Goal: Check status: Check status

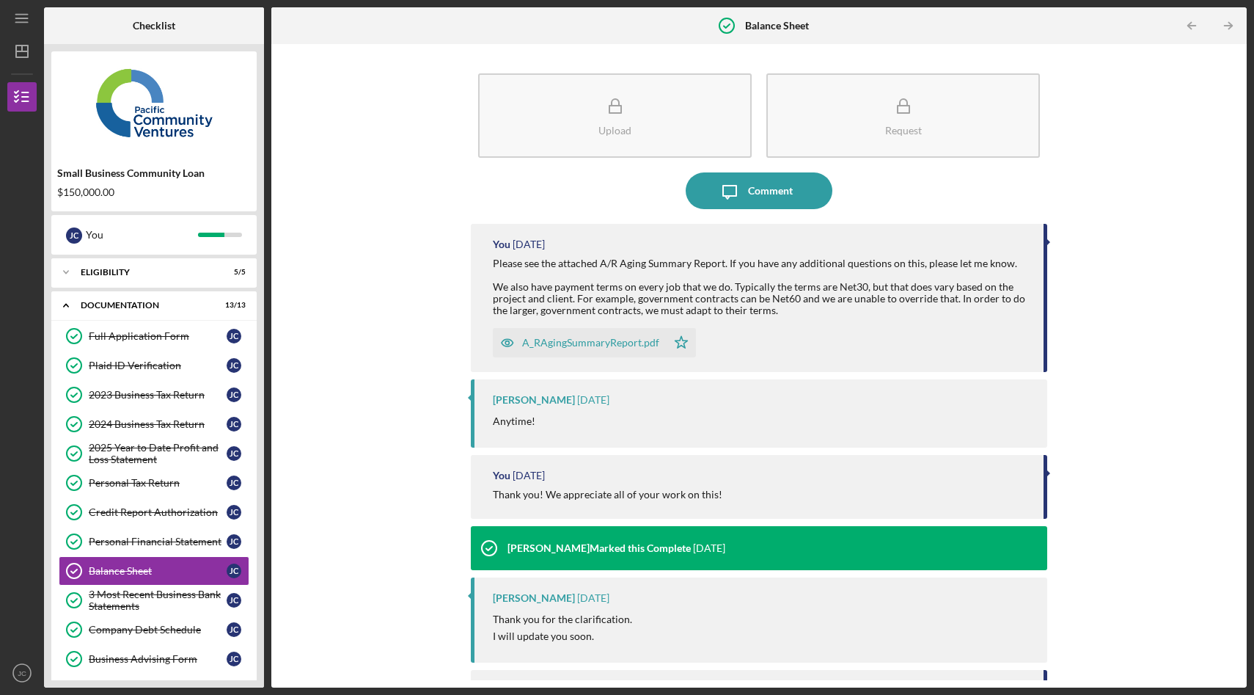
click at [368, 392] on div "Upload Request Icon/Message Comment You [DATE] Please see the attached A/R Agin…" at bounding box center [759, 365] width 961 height 629
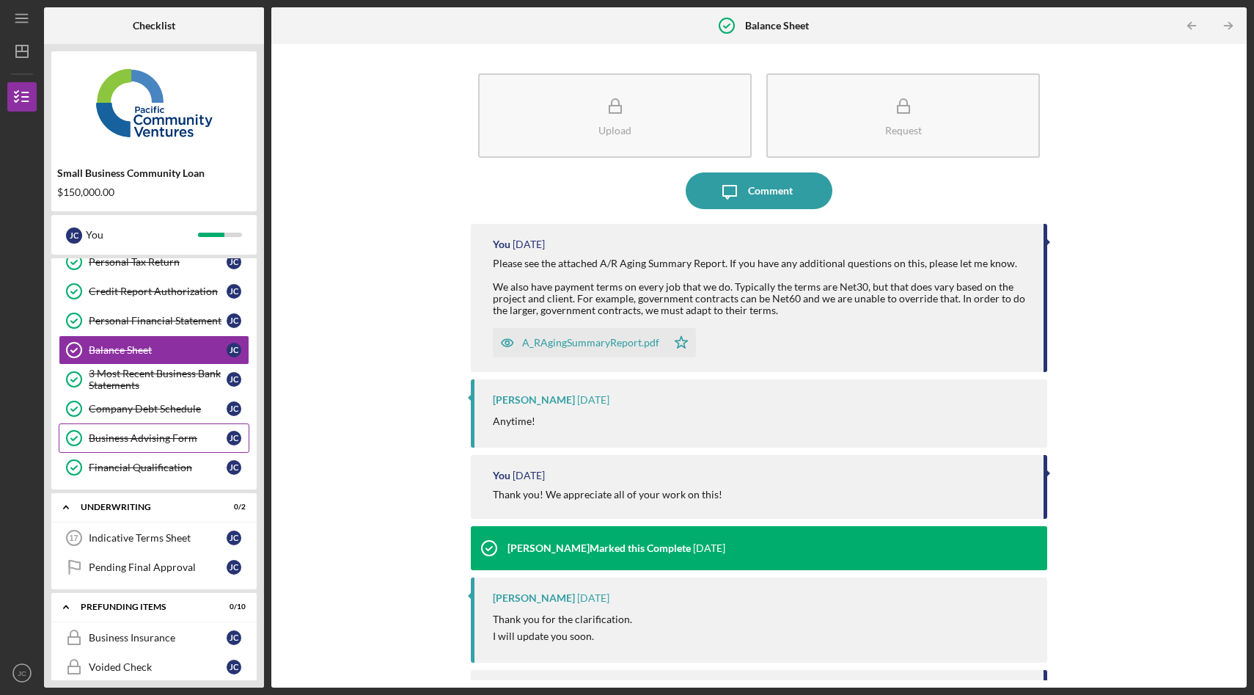
scroll to position [226, 0]
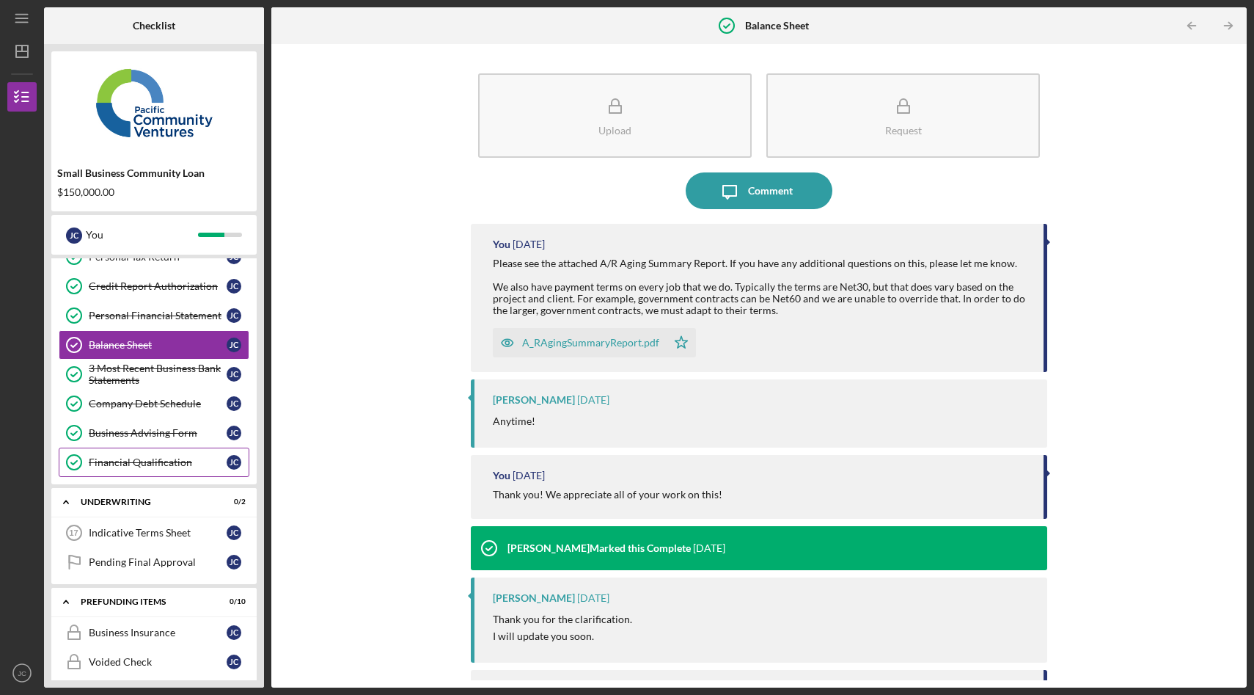
click at [155, 456] on link "Financial Qualification Financial Qualification [PERSON_NAME]" at bounding box center [154, 461] width 191 height 29
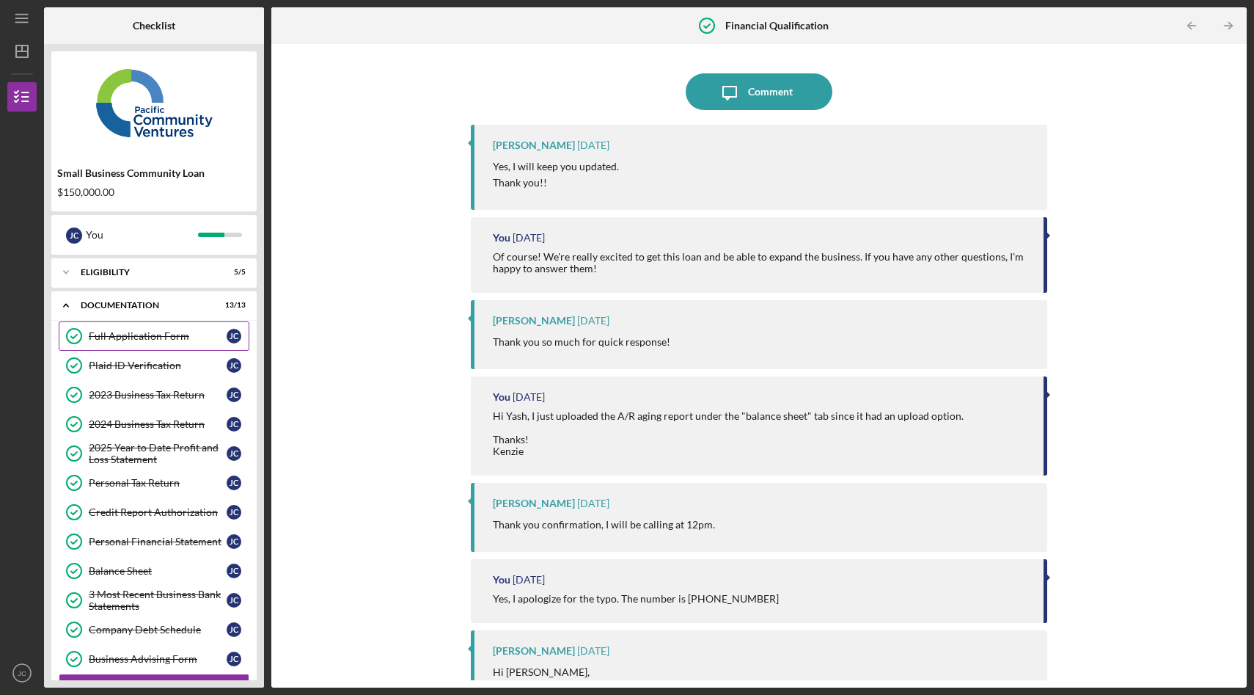
click at [150, 343] on link "Full Application Form Full Application Form [PERSON_NAME]" at bounding box center [154, 335] width 191 height 29
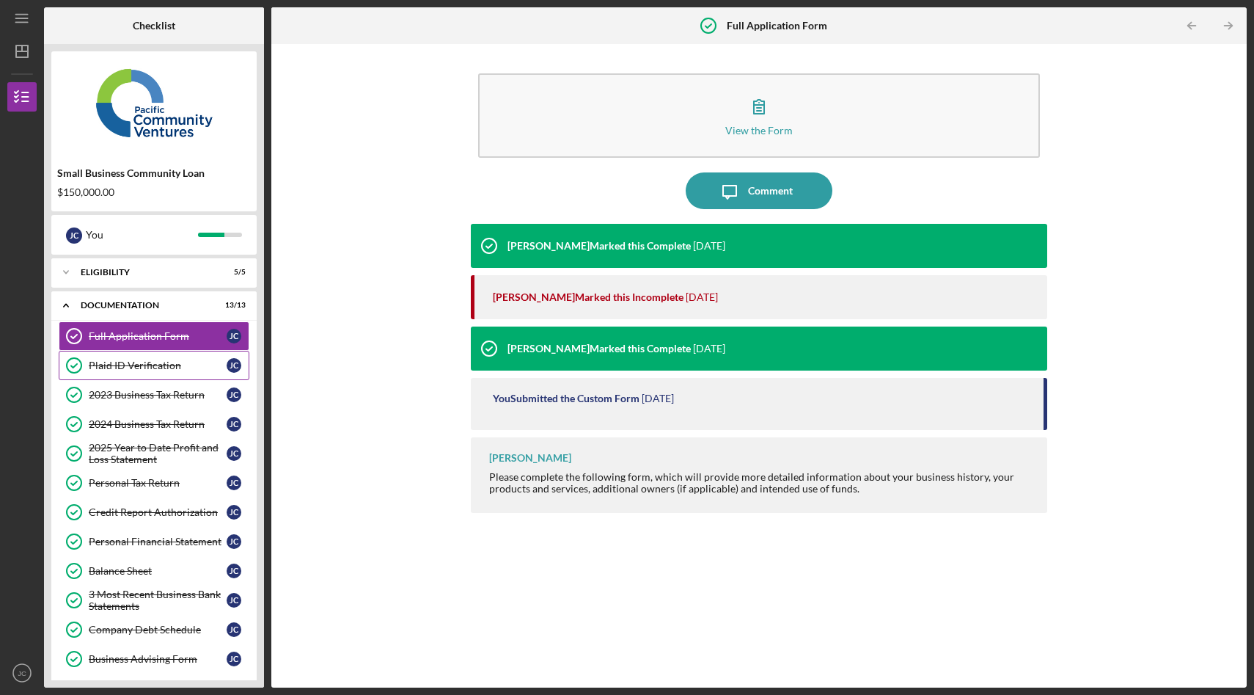
click at [157, 368] on div "Plaid ID Verification" at bounding box center [158, 365] width 138 height 12
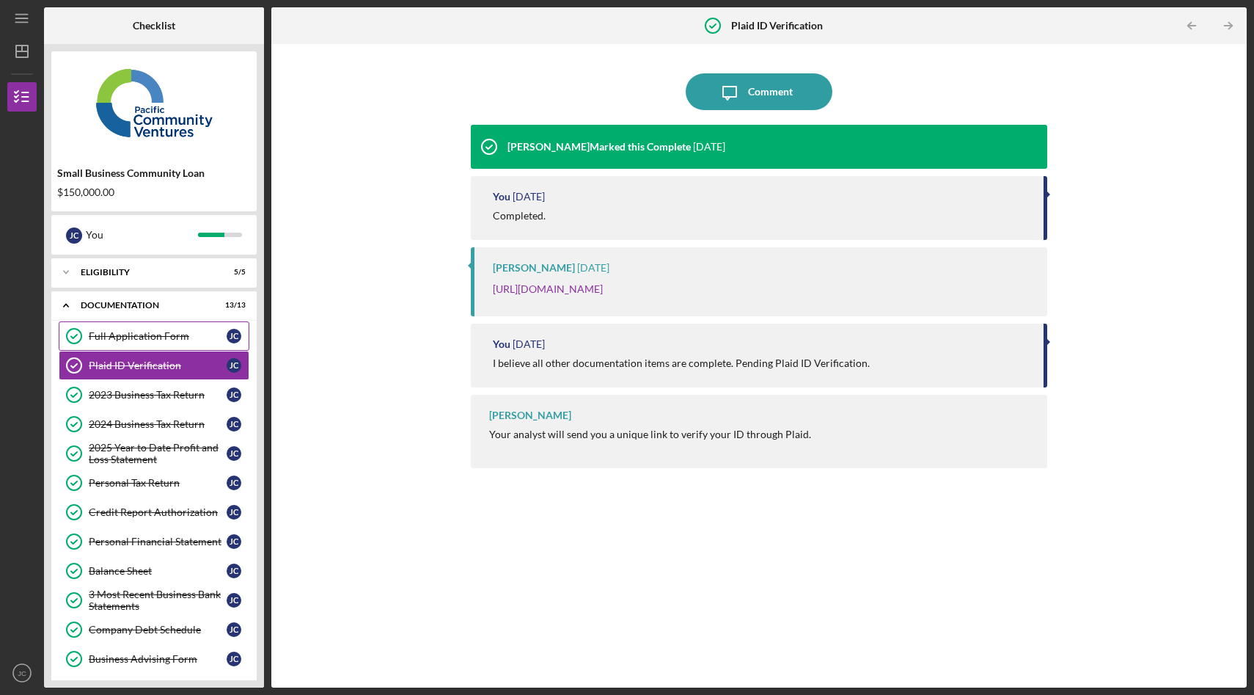
click at [147, 340] on div "Full Application Form" at bounding box center [158, 336] width 138 height 12
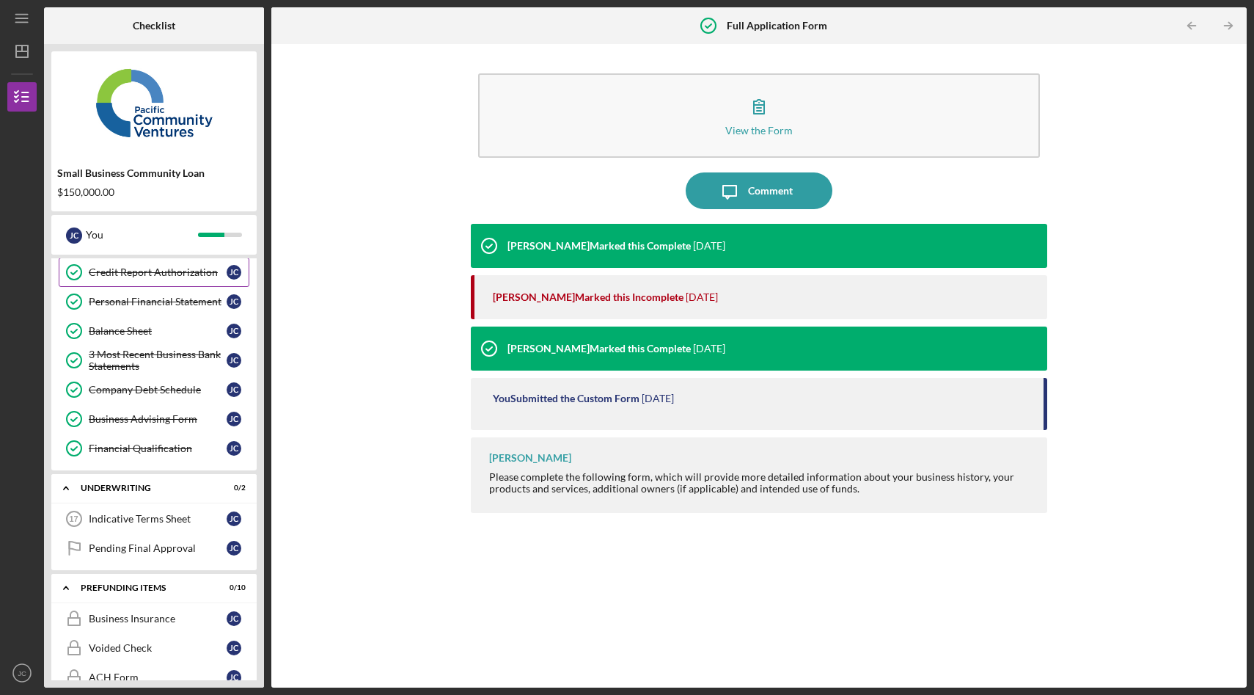
scroll to position [241, 0]
click at [147, 445] on div "Financial Qualification" at bounding box center [158, 447] width 138 height 12
